Goal: Task Accomplishment & Management: Complete application form

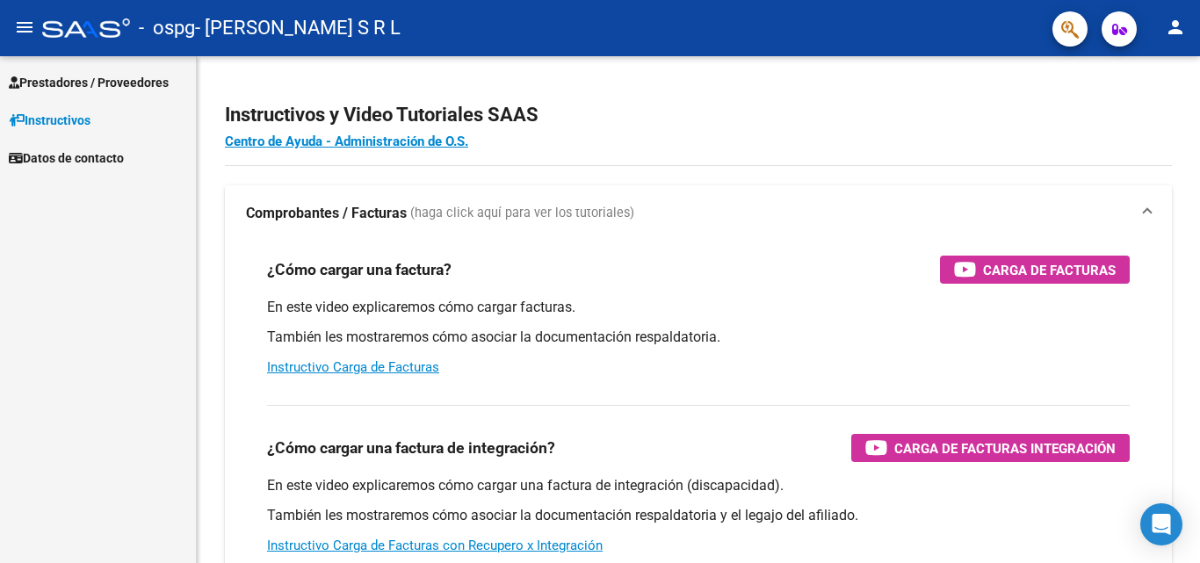
click at [61, 78] on span "Prestadores / Proveedores" at bounding box center [89, 82] width 160 height 19
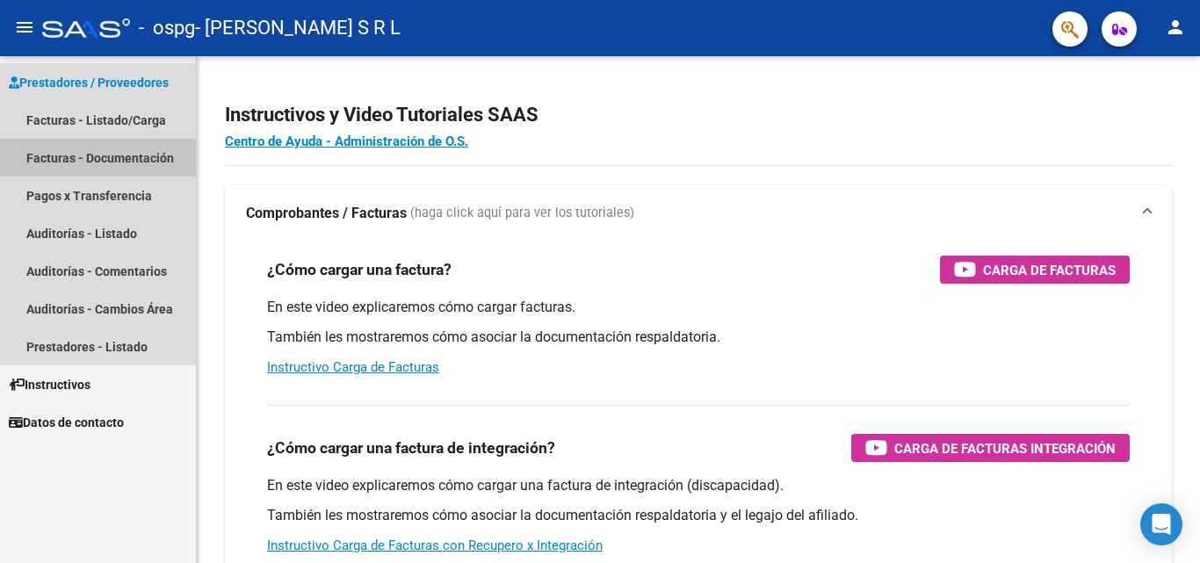
click at [89, 154] on link "Facturas - Documentación" at bounding box center [98, 158] width 196 height 38
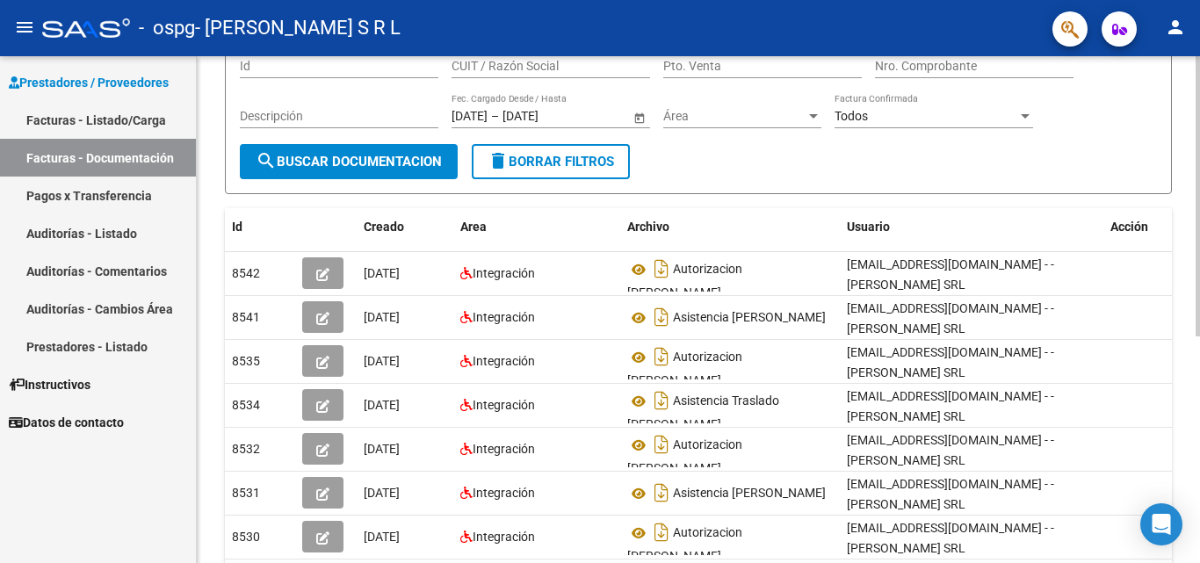
scroll to position [177, 0]
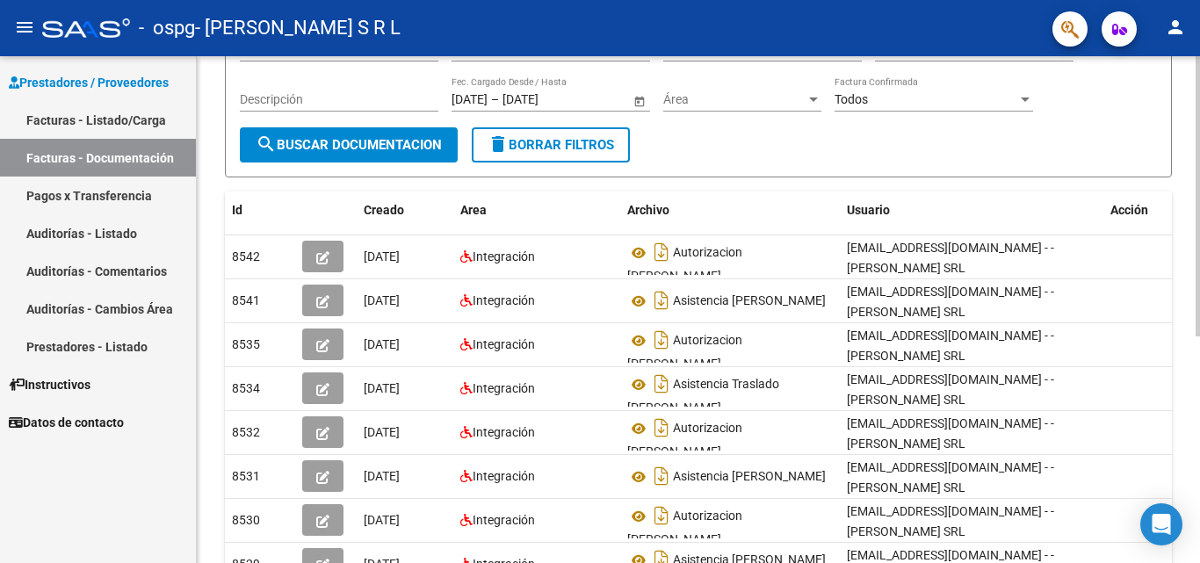
click at [1198, 249] on div at bounding box center [1197, 298] width 4 height 280
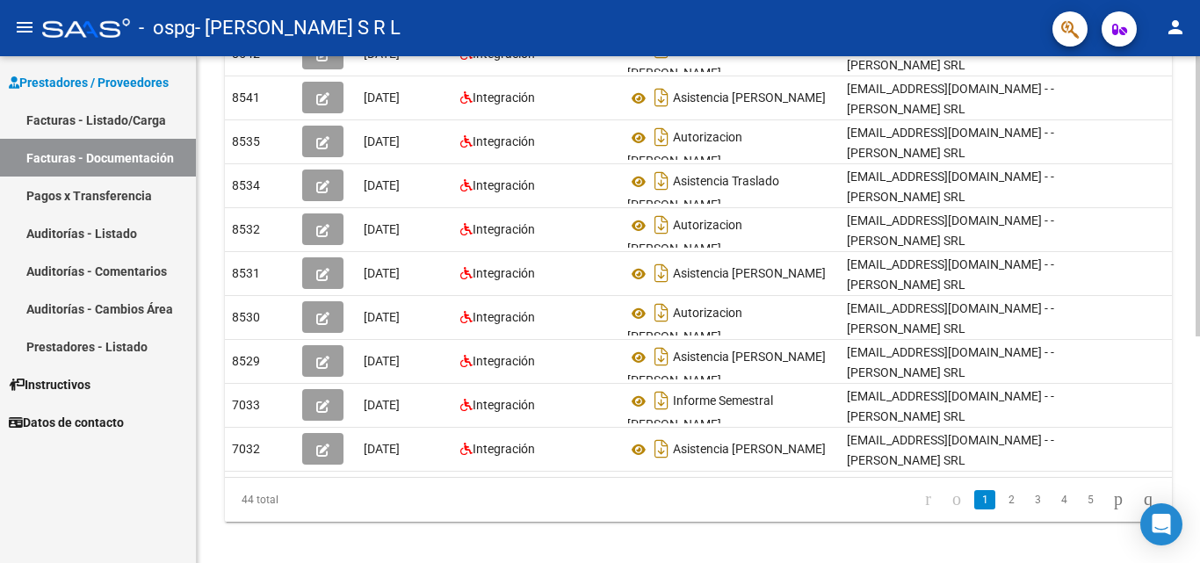
scroll to position [409, 0]
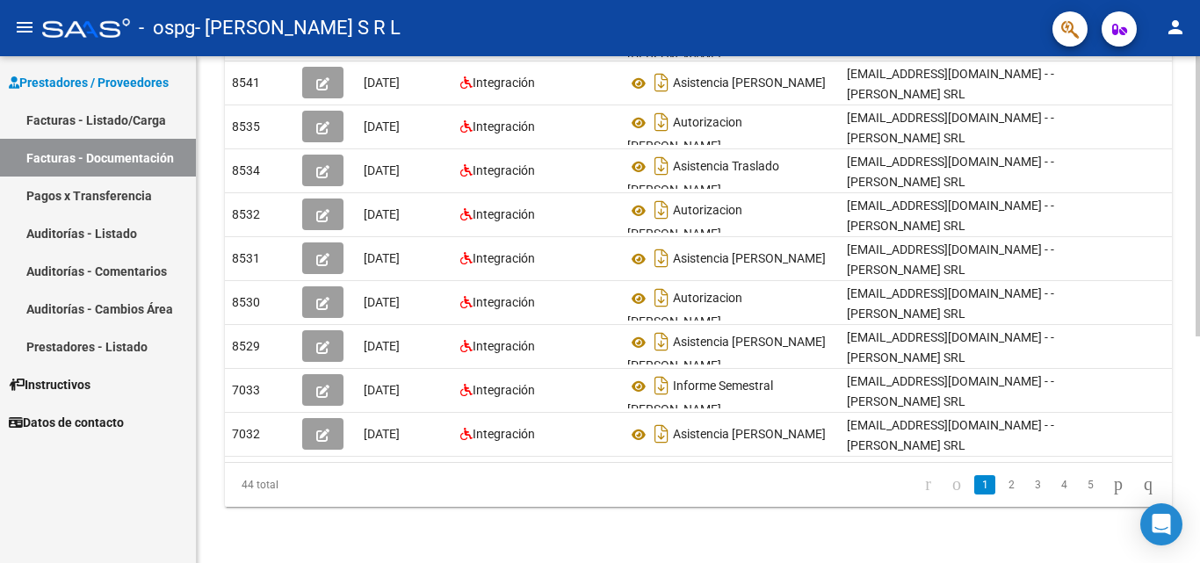
click at [1199, 403] on div at bounding box center [1197, 423] width 4 height 280
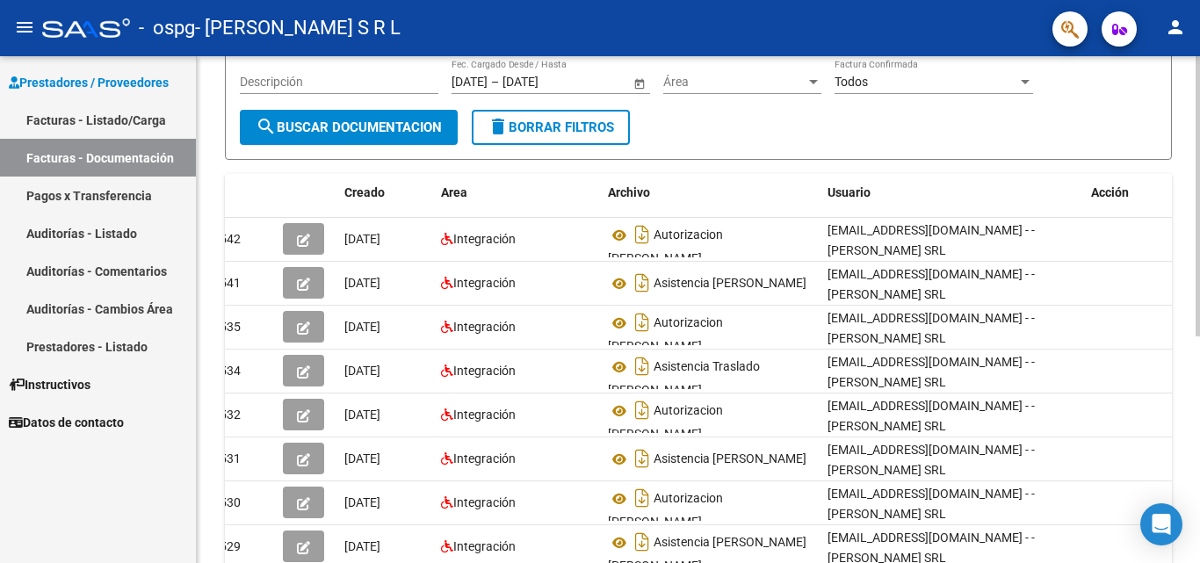
scroll to position [166, 0]
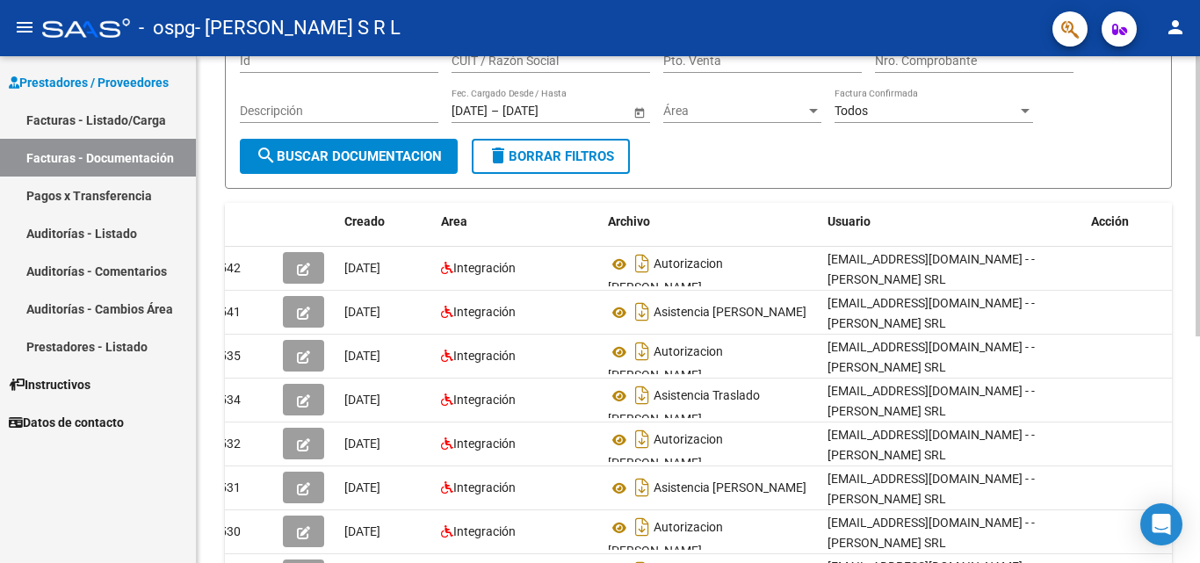
click at [1199, 278] on div at bounding box center [1197, 291] width 4 height 280
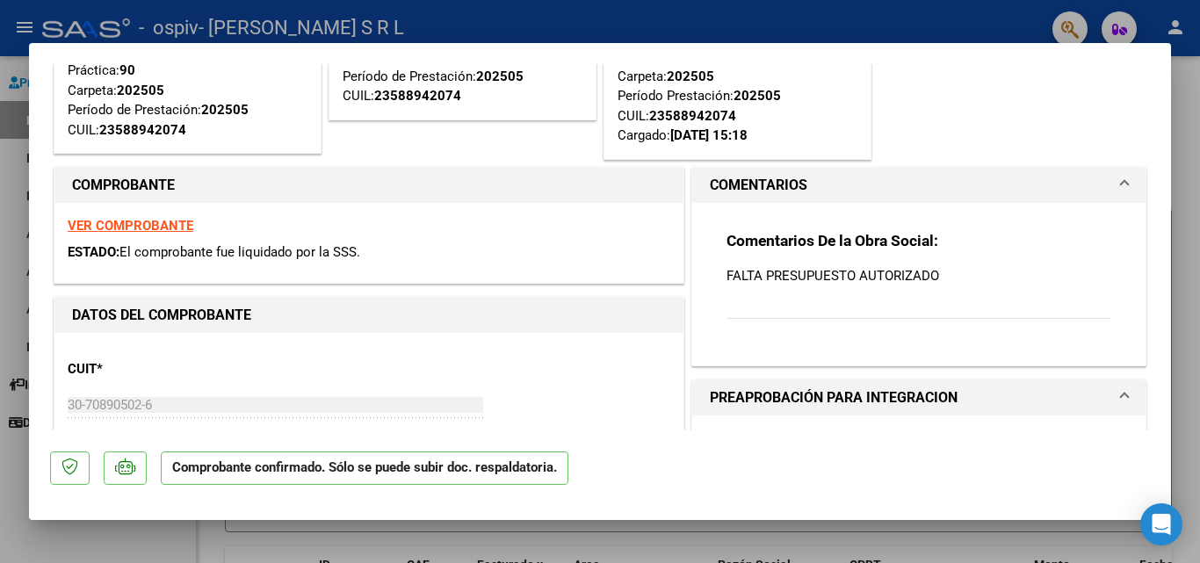
scroll to position [9, 0]
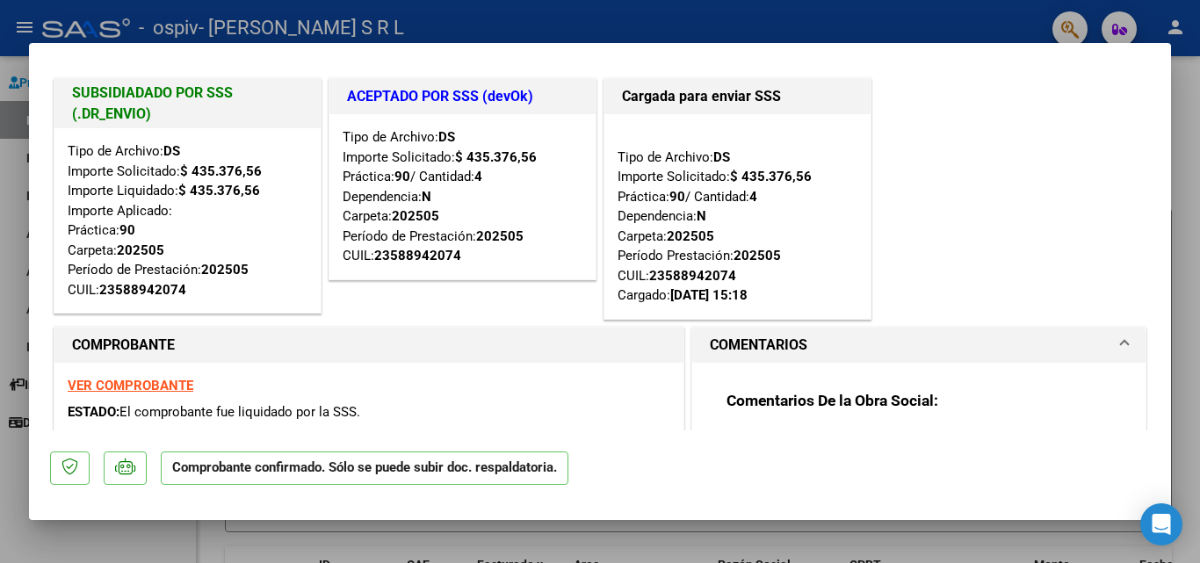
click at [1138, 130] on mat-dialog-content "SUBSIDIADADO POR SSS (.DR_ENVIO) Tipo de Archivo: DS Importe Solicitado: $ 435.…" at bounding box center [600, 247] width 1142 height 366
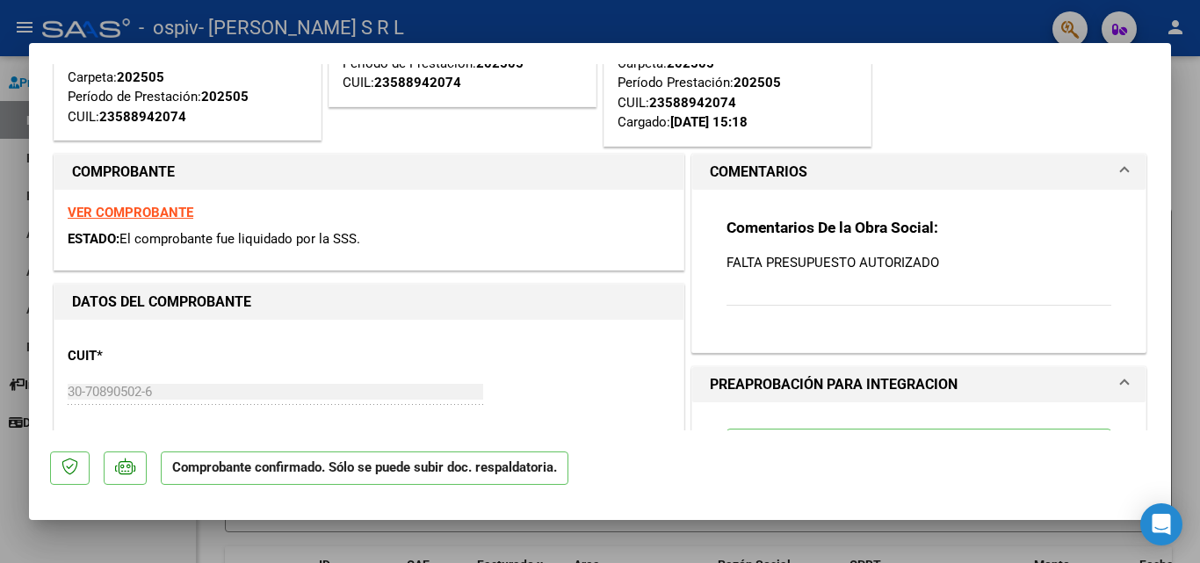
scroll to position [216, 0]
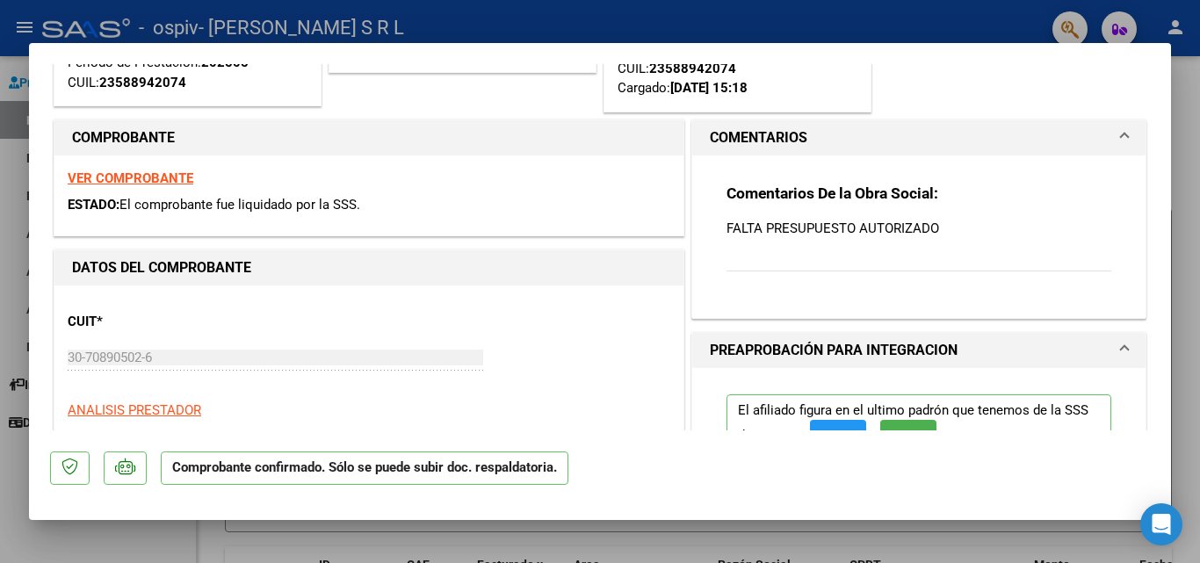
click at [839, 220] on p "FALTA PRESUPUESTO AUTORIZADO" at bounding box center [918, 228] width 385 height 19
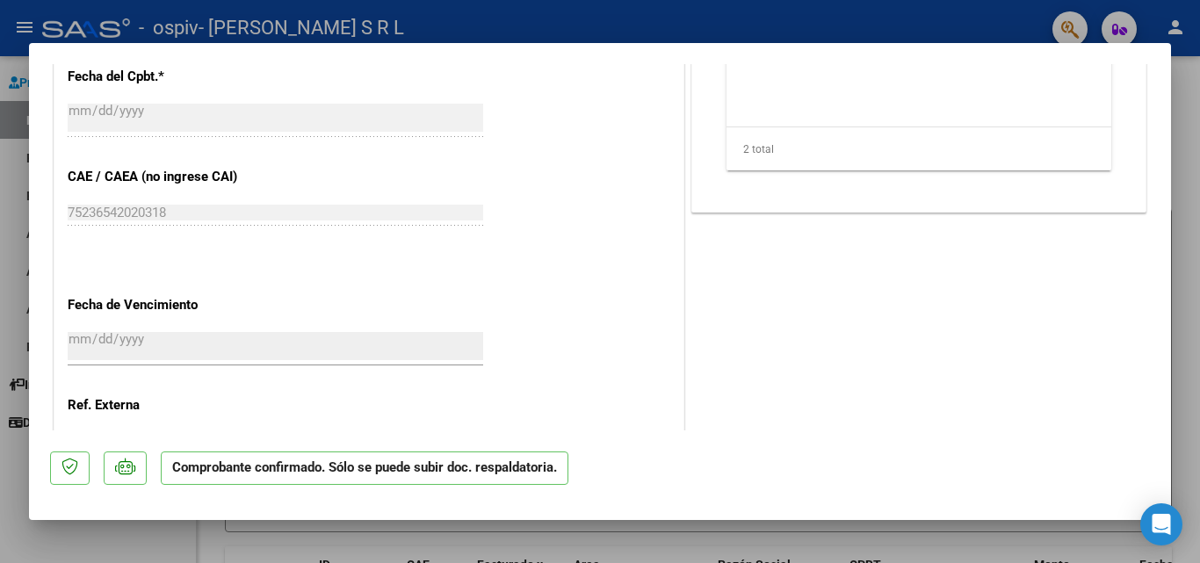
scroll to position [1280, 0]
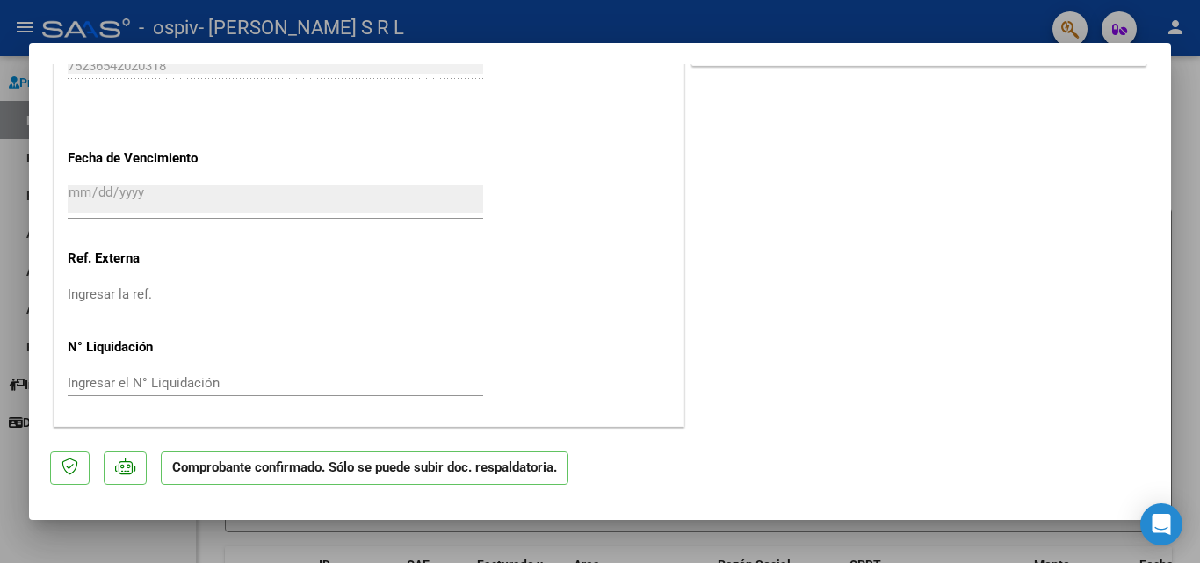
click at [1180, 417] on div at bounding box center [600, 281] width 1200 height 563
type input "$ 0,00"
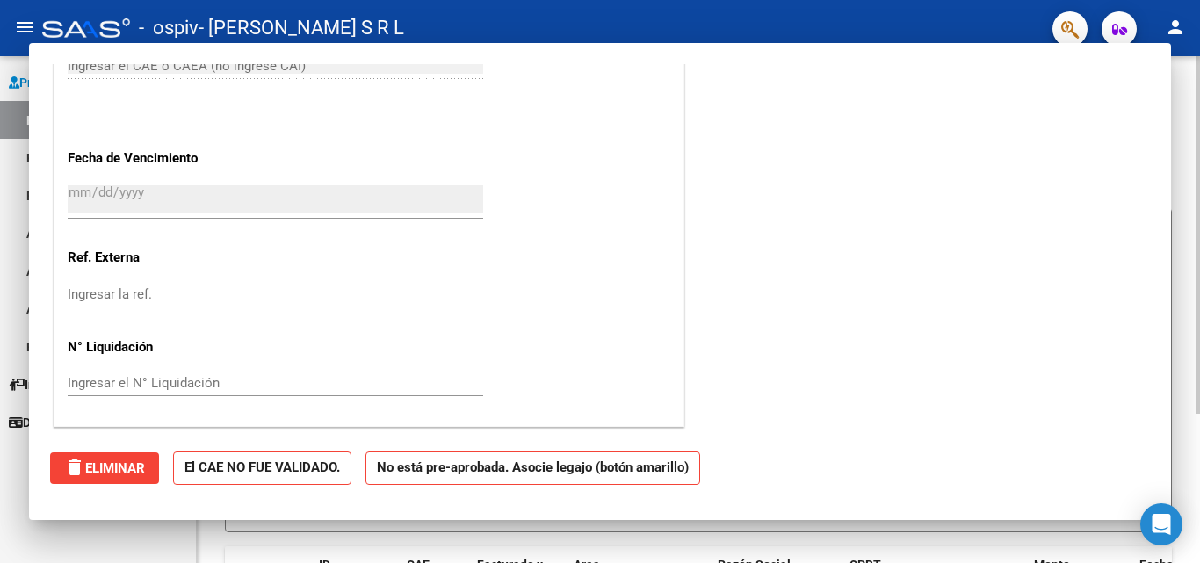
scroll to position [0, 0]
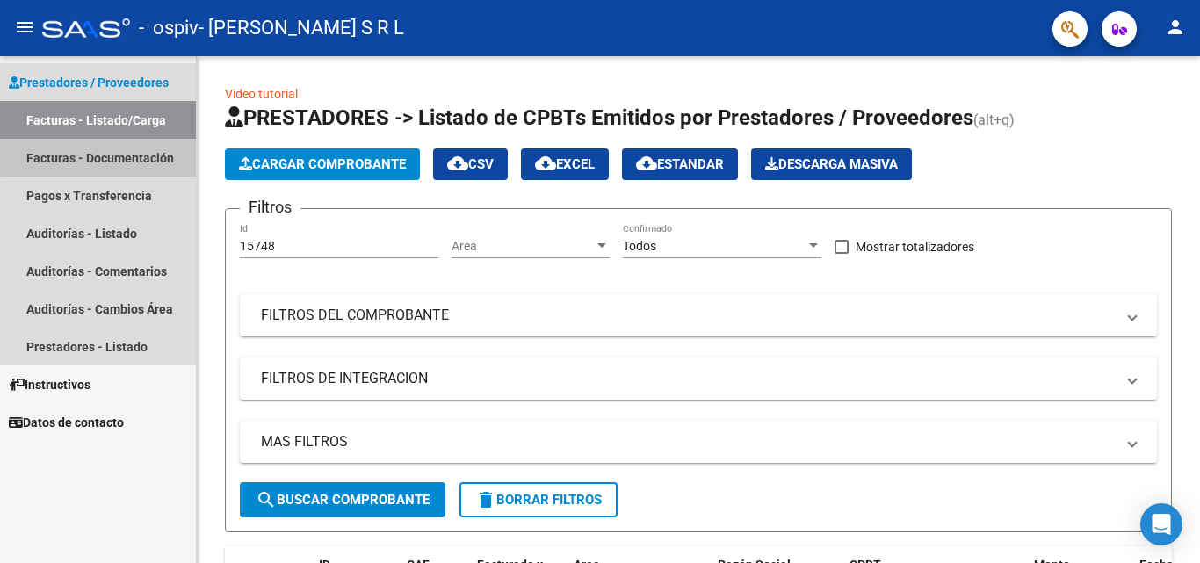
click at [113, 155] on link "Facturas - Documentación" at bounding box center [98, 158] width 196 height 38
